Goal: Find specific page/section: Find specific page/section

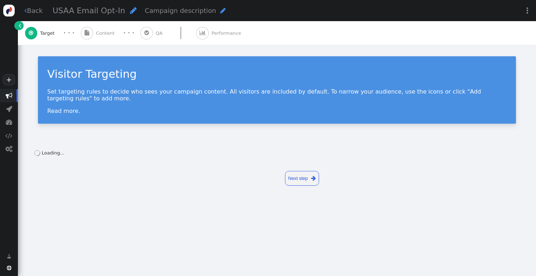
click at [18, 25] on link "" at bounding box center [18, 25] width 9 height 9
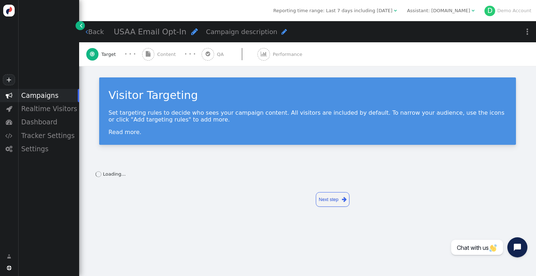
click at [465, 12] on div "Assistant: [DOMAIN_NAME]" at bounding box center [438, 10] width 63 height 7
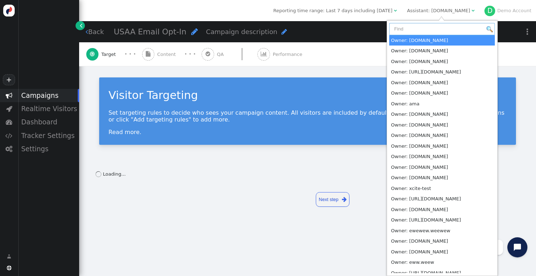
click at [443, 28] on input "text" at bounding box center [442, 29] width 106 height 12
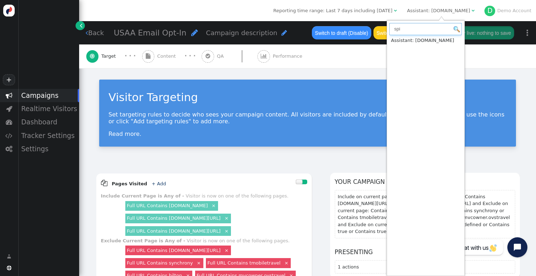
type input "spi"
